Goal: Communication & Community: Connect with others

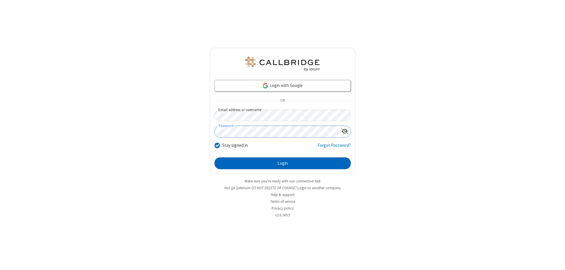
click at [283, 163] on button "Login" at bounding box center [283, 163] width 136 height 12
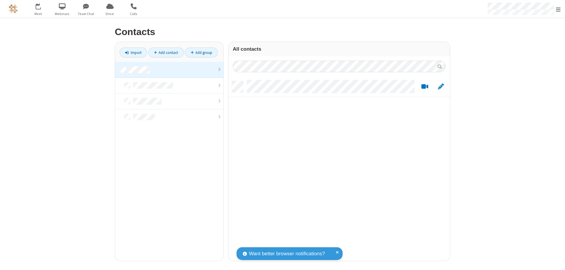
click at [169, 69] on link at bounding box center [169, 70] width 108 height 16
click at [166, 52] on link "Add contact" at bounding box center [166, 52] width 36 height 10
